Goal: Use online tool/utility

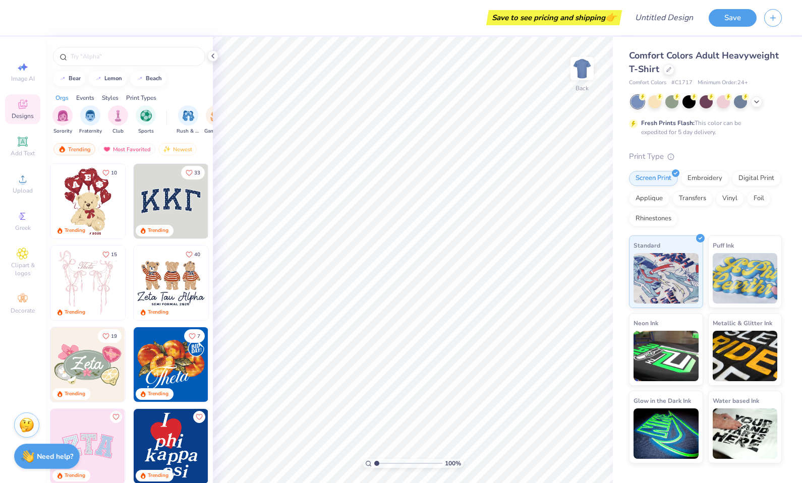
click at [159, 209] on img at bounding box center [171, 201] width 75 height 75
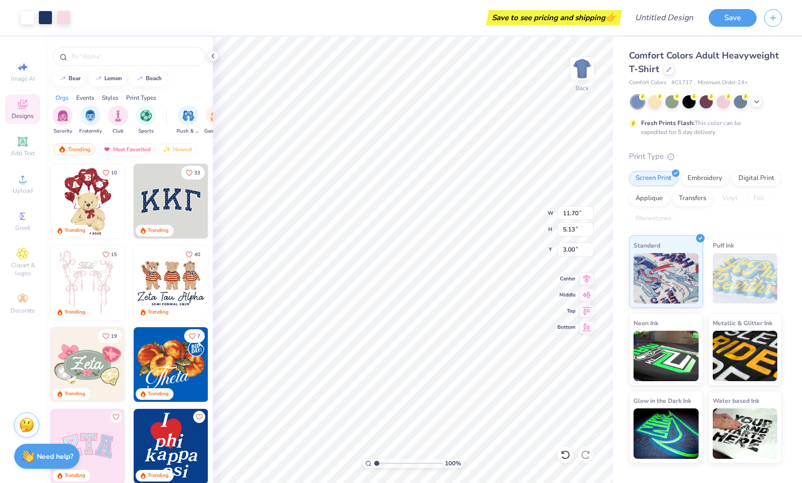
type input "11.70"
type input "5.13"
click at [63, 19] on div at bounding box center [64, 17] width 14 height 14
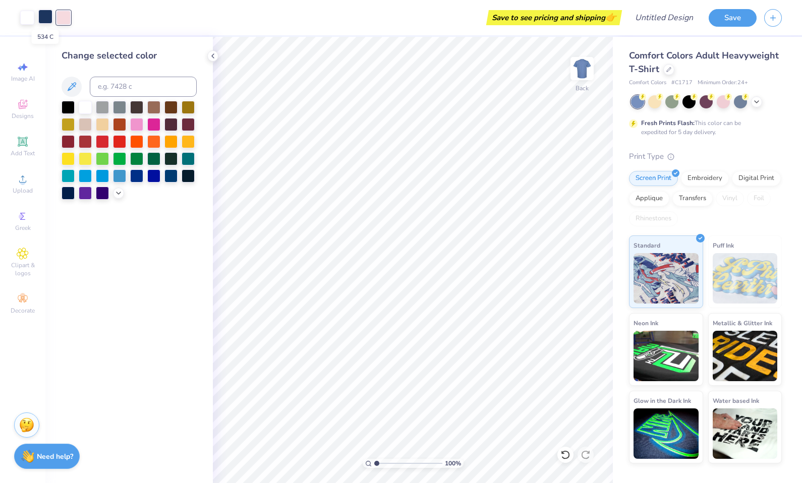
click at [48, 20] on div at bounding box center [45, 17] width 14 height 14
click at [119, 142] on div at bounding box center [119, 140] width 13 height 13
click at [65, 20] on div at bounding box center [64, 17] width 14 height 14
click at [97, 124] on div at bounding box center [102, 123] width 13 height 13
click at [103, 125] on div at bounding box center [102, 123] width 13 height 13
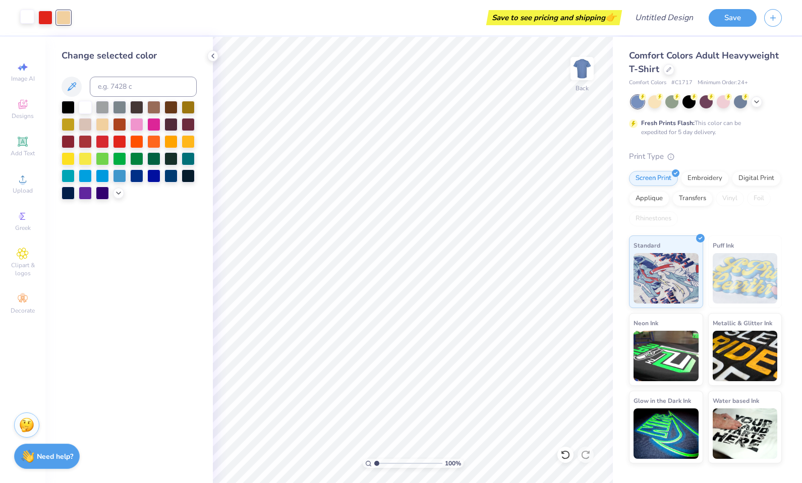
click at [22, 17] on div at bounding box center [27, 17] width 14 height 14
